Goal: Information Seeking & Learning: Find specific fact

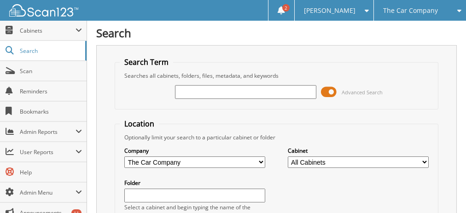
click at [215, 93] on input "text" at bounding box center [245, 92] width 141 height 14
type input "smith"
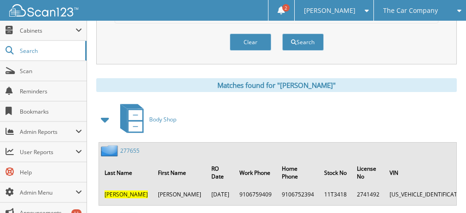
scroll to position [442, 0]
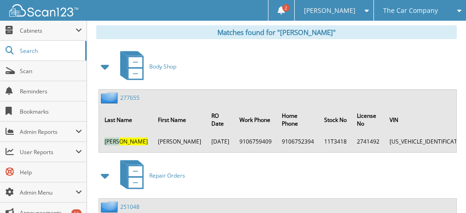
drag, startPoint x: 104, startPoint y: 125, endPoint x: 137, endPoint y: 128, distance: 33.3
click at [137, 134] on td "SMITH" at bounding box center [126, 141] width 53 height 15
click at [122, 117] on th "Last Name" at bounding box center [126, 119] width 53 height 27
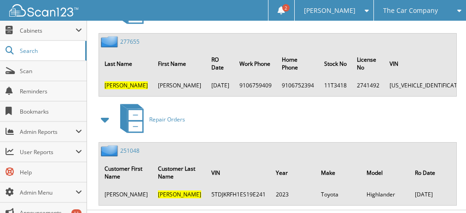
scroll to position [501, 0]
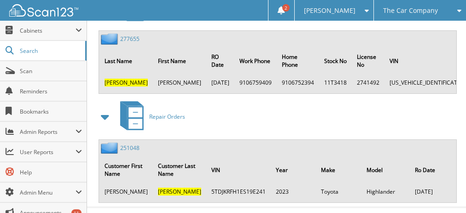
drag, startPoint x: 100, startPoint y: 176, endPoint x: 204, endPoint y: 178, distance: 103.2
click at [204, 184] on tr "James Smith 5TDJKRFH1ES19E241 2023 Toyota Highlander 12/22/2023" at bounding box center [278, 191] width 356 height 15
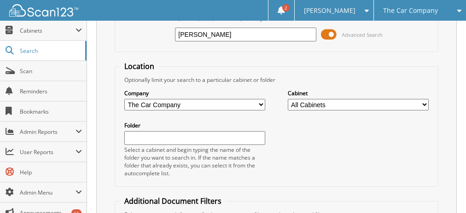
scroll to position [0, 0]
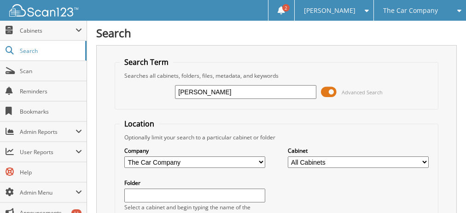
click at [221, 91] on input "smith" at bounding box center [245, 92] width 141 height 14
type input "test"
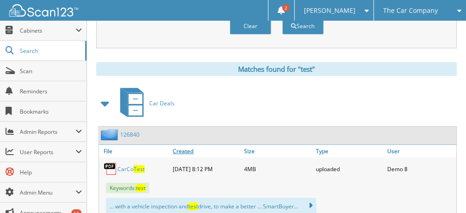
scroll to position [479, 0]
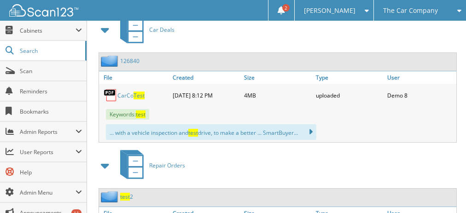
drag, startPoint x: 189, startPoint y: 123, endPoint x: 200, endPoint y: 127, distance: 11.7
click at [207, 127] on div "... with a vehicle inspection and test drive, to make a better ... SmartBuyer..…" at bounding box center [211, 132] width 210 height 16
click at [197, 129] on span "test" at bounding box center [193, 133] width 10 height 8
drag, startPoint x: 191, startPoint y: 126, endPoint x: 212, endPoint y: 126, distance: 21.2
click at [212, 126] on div "... with a vehicle inspection and test drive, to make a better ... SmartBuyer..…" at bounding box center [211, 132] width 210 height 16
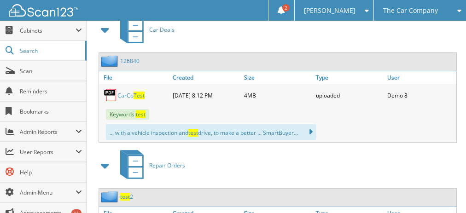
click at [200, 158] on div "Repair Orders" at bounding box center [276, 165] width 361 height 36
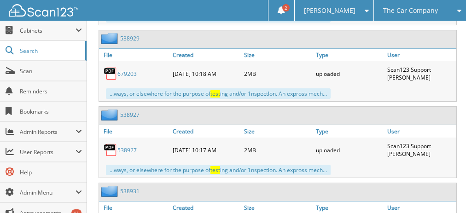
scroll to position [847, 0]
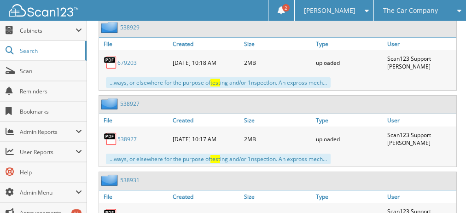
drag, startPoint x: 222, startPoint y: 135, endPoint x: 201, endPoint y: 136, distance: 20.7
click at [201, 154] on div "...ways, or elsewhere for the purpose of test ing and/or 1nspectlon. An expross…" at bounding box center [218, 159] width 225 height 11
drag, startPoint x: 206, startPoint y: 151, endPoint x: 204, endPoint y: 140, distance: 11.2
click at [206, 172] on div "538931" at bounding box center [277, 181] width 357 height 18
click at [204, 154] on div "...ways, or elsewhere for the purpose of test ing and/or 1nspectlon. An expross…" at bounding box center [218, 159] width 225 height 11
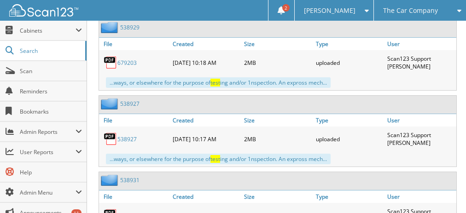
click at [204, 154] on div "...ways, or elsewhere for the purpose of test ing and/or 1nspectlon. An expross…" at bounding box center [218, 159] width 225 height 11
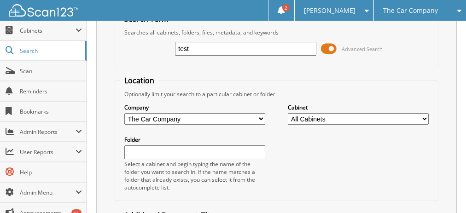
scroll to position [111, 0]
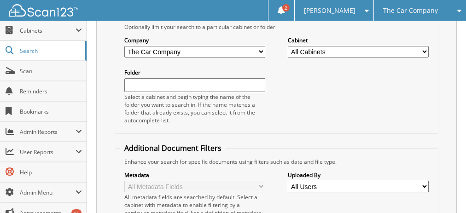
click at [317, 53] on select "All Cabinets Accounts Payable Accounts Receivable Audit (Warranty) Body Shop Ca…" at bounding box center [358, 52] width 141 height 12
drag, startPoint x: 319, startPoint y: 48, endPoint x: 306, endPoint y: 52, distance: 13.0
click at [319, 49] on select "All Cabinets Accounts Payable Accounts Receivable Audit (Warranty) Body Shop Ca…" at bounding box center [358, 52] width 141 height 12
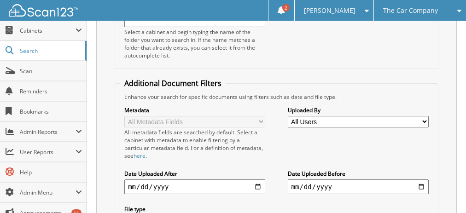
scroll to position [221, 0]
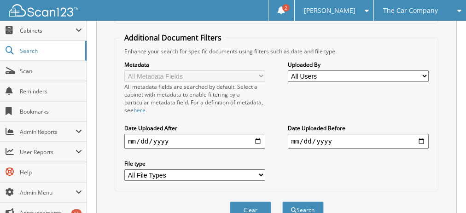
click at [320, 74] on select "All Users [PERSON_NAME] [PERSON_NAME] [PERSON_NAME] Torino [PERSON_NAME] [PERSO…" at bounding box center [358, 76] width 141 height 12
click at [229, 98] on div "All metadata fields are searched by default. Select a cabinet with metadata to …" at bounding box center [194, 98] width 141 height 31
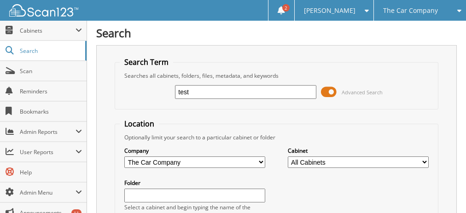
scroll to position [0, 0]
click at [43, 66] on link "Scan" at bounding box center [43, 71] width 87 height 20
